Goal: Task Accomplishment & Management: Complete application form

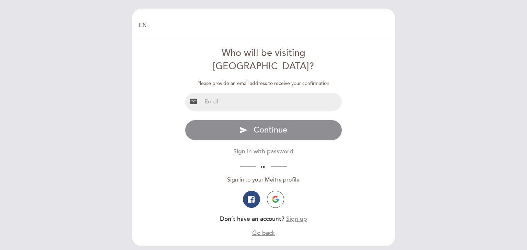
click at [209, 93] on input "email" at bounding box center [272, 102] width 140 height 18
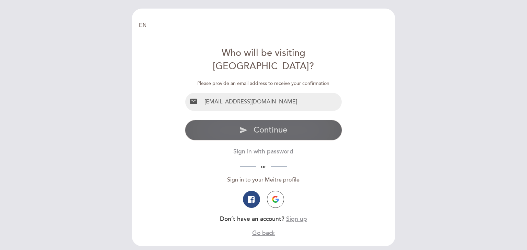
type input "[EMAIL_ADDRESS][DOMAIN_NAME]"
click at [263, 125] on span "Continue" at bounding box center [271, 130] width 34 height 10
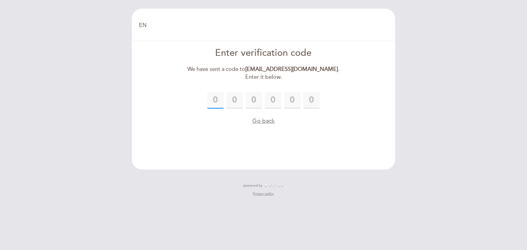
click at [214, 102] on input "text" at bounding box center [215, 100] width 16 height 16
type input "1"
type input "3"
type input "1"
type input "0"
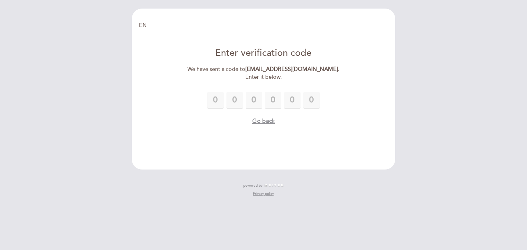
type input "6"
type input "4"
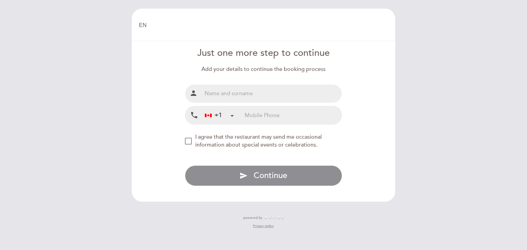
click at [213, 96] on input "text" at bounding box center [272, 94] width 140 height 18
type input "[PERSON_NAME]"
click at [251, 117] on input "tel" at bounding box center [293, 115] width 97 height 18
type input "6138088938"
click at [189, 143] on div "NEW_MODAL_AGREE_RESTAURANT_SEND_OCCASIONAL_INFO" at bounding box center [188, 141] width 7 height 7
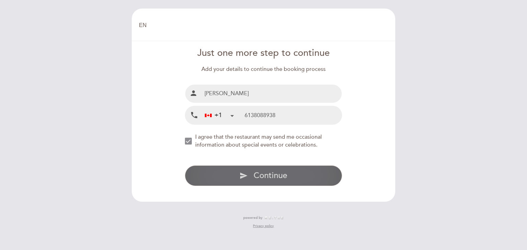
click at [260, 176] on span "Continue" at bounding box center [271, 176] width 34 height 10
